Goal: Information Seeking & Learning: Learn about a topic

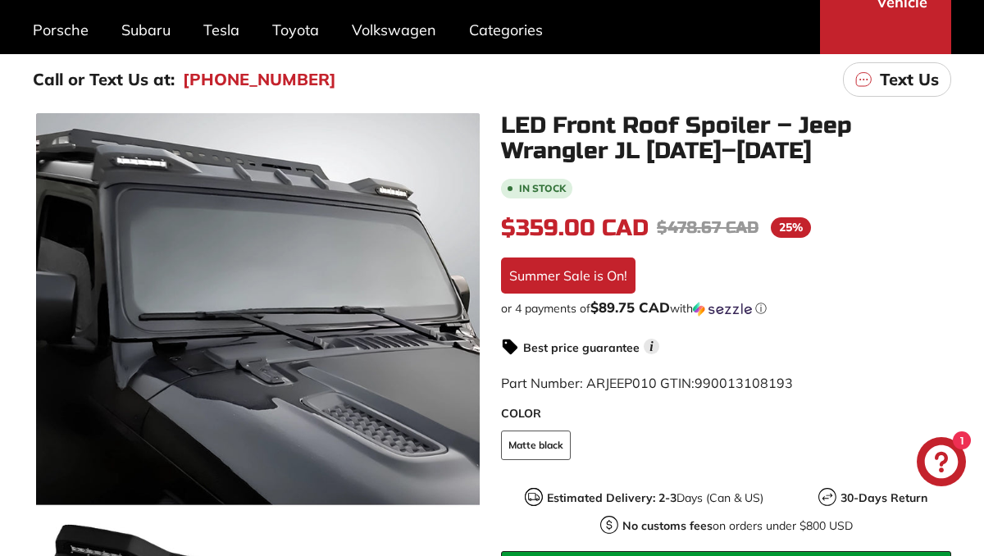
scroll to position [217, 0]
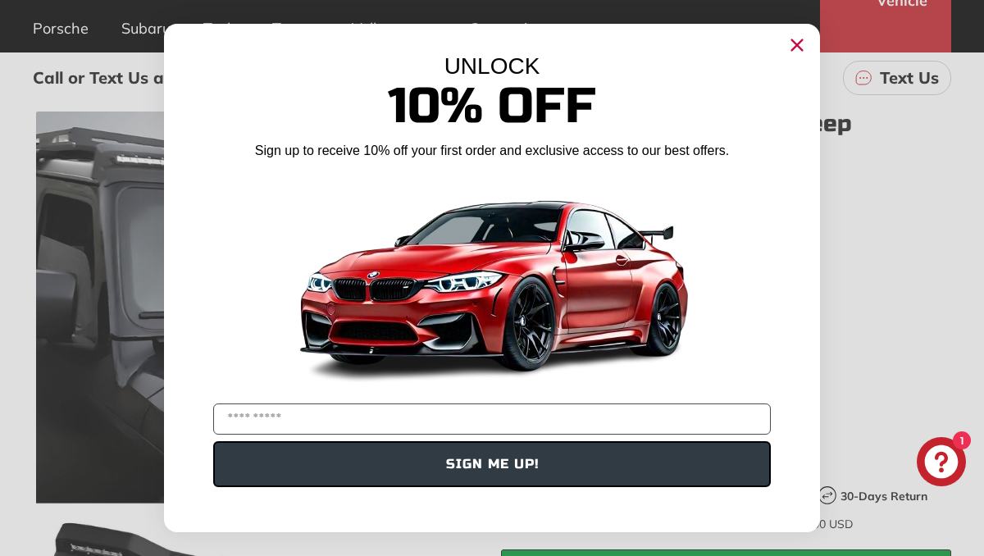
click at [795, 43] on icon "Close dialog" at bounding box center [797, 45] width 11 height 11
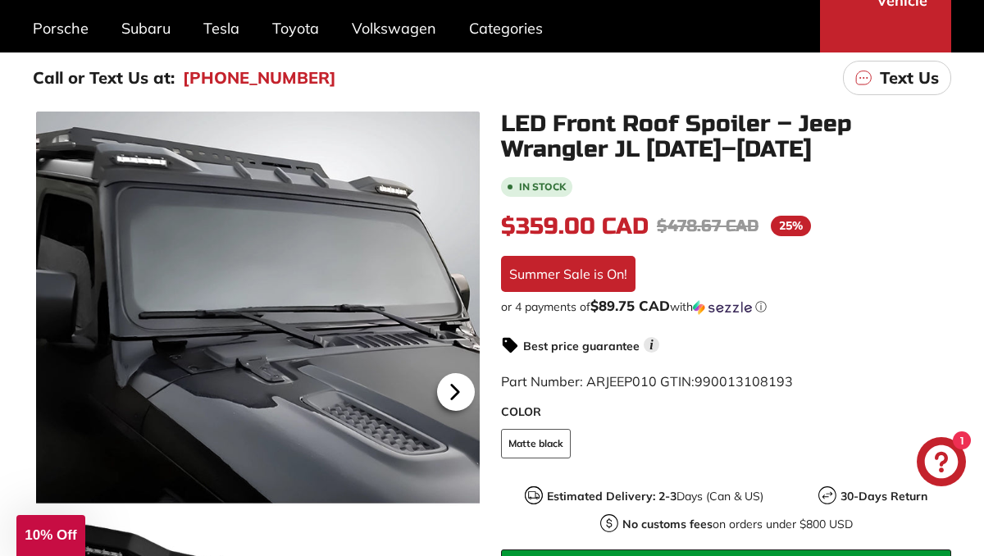
click at [458, 391] on icon at bounding box center [455, 392] width 7 height 14
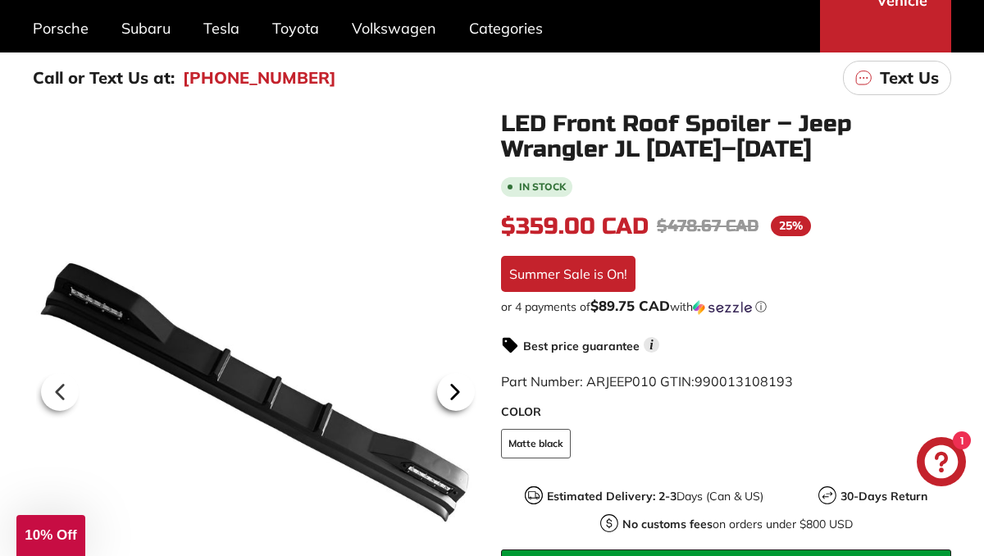
click at [458, 398] on icon at bounding box center [455, 392] width 38 height 38
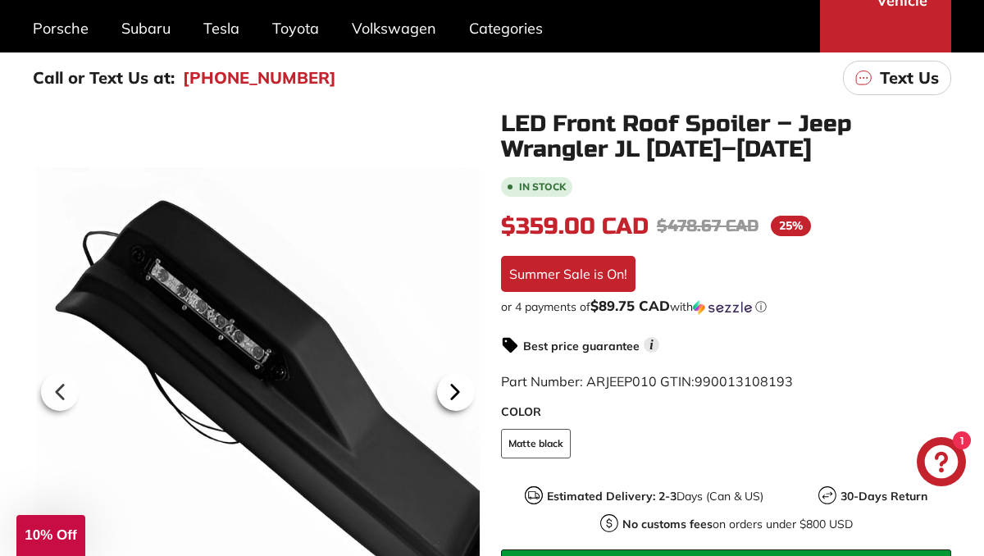
click at [457, 394] on icon at bounding box center [455, 392] width 38 height 38
